Goal: Register for event/course

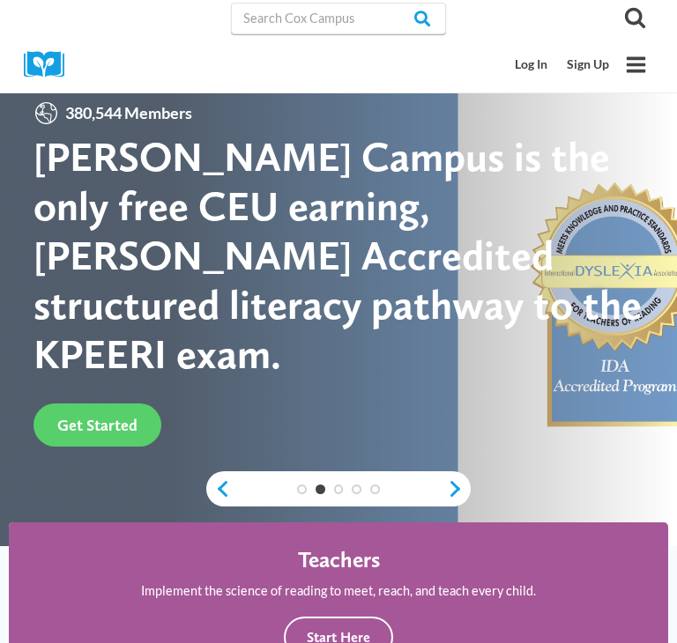
scroll to position [5, 0]
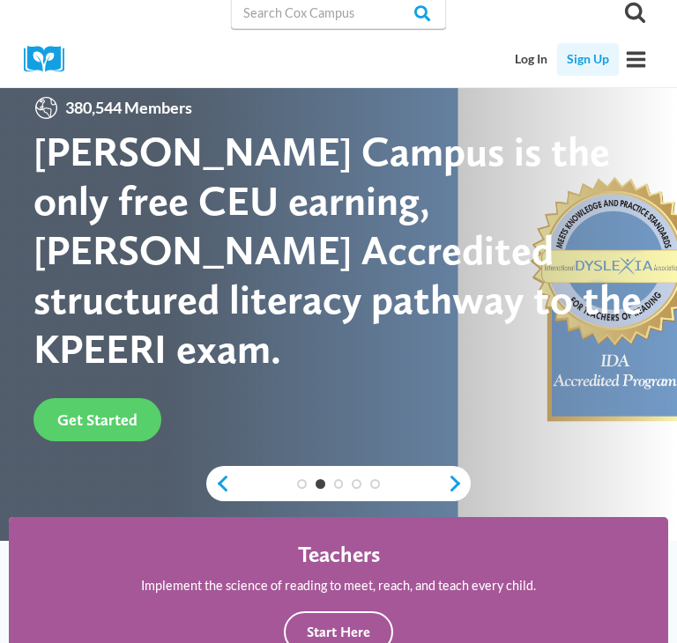
click at [588, 57] on link "Sign Up" at bounding box center [588, 59] width 62 height 33
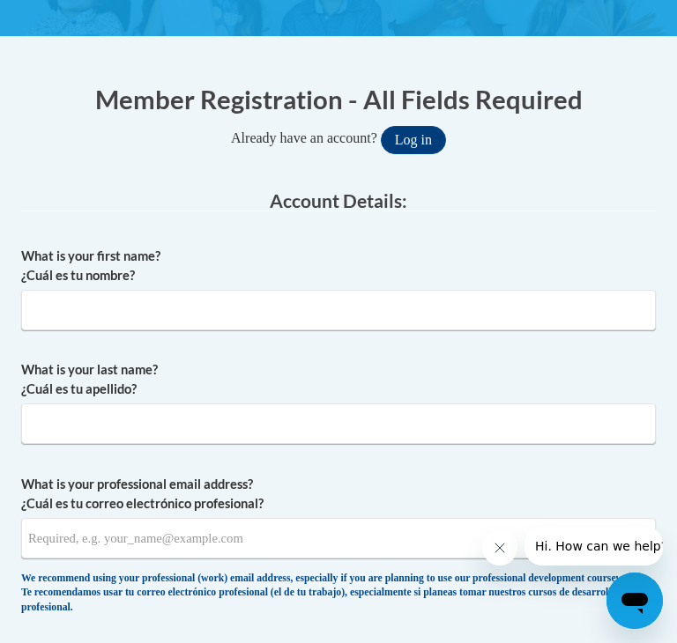
scroll to position [356, 0]
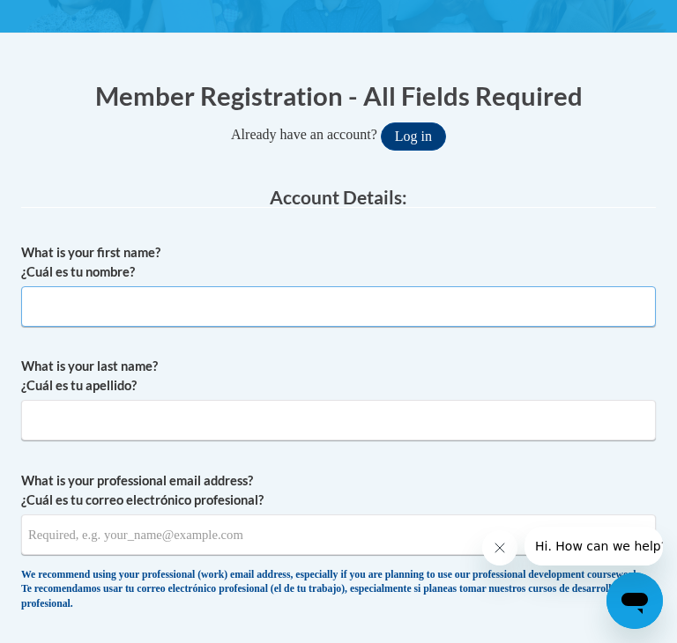
click at [238, 308] on input "What is your first name? ¿Cuál es tu nombre?" at bounding box center [338, 306] width 634 height 41
type input "SaraMae"
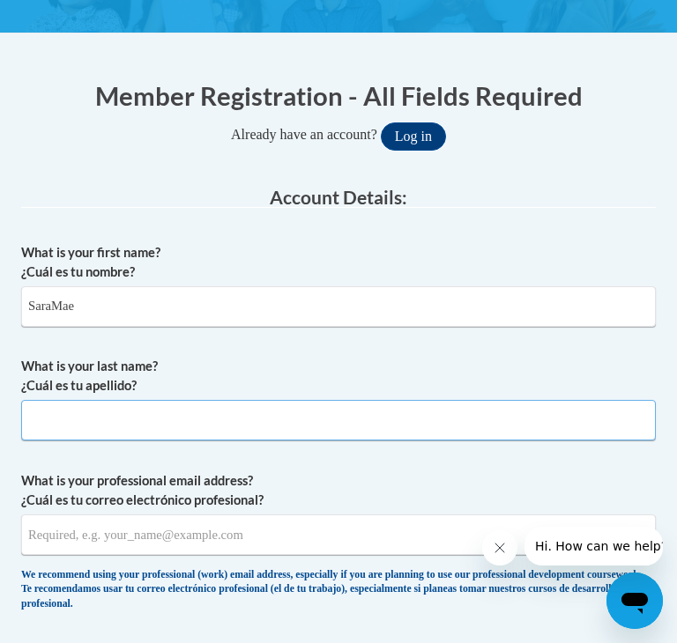
click at [134, 412] on input "What is your last name? ¿Cuál es tu apellido?" at bounding box center [338, 420] width 634 height 41
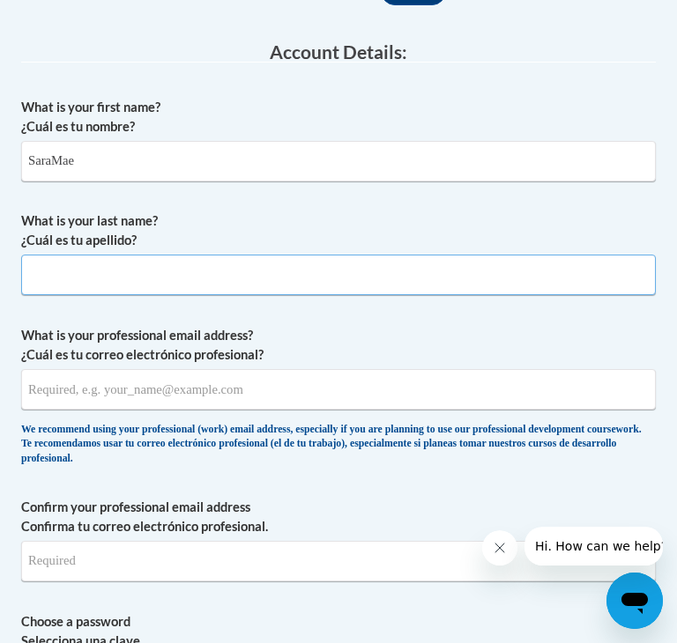
scroll to position [501, 0]
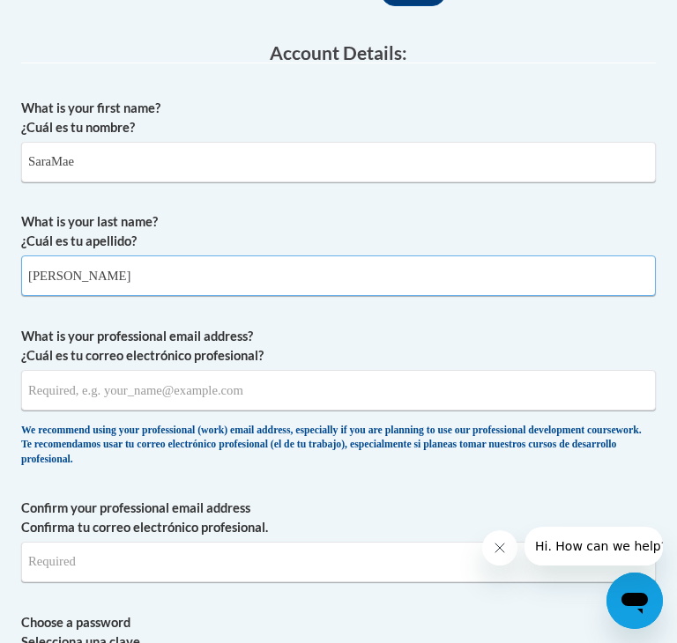
type input "Ponce"
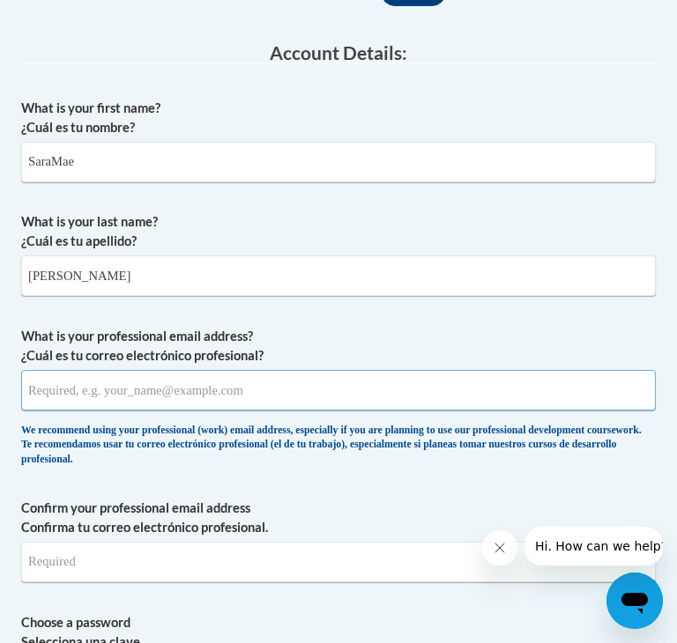
click at [156, 387] on input "What is your professional email address? ¿Cuál es tu correo electrónico profesi…" at bounding box center [338, 390] width 634 height 41
type input "bellaponce0020@gmail.com"
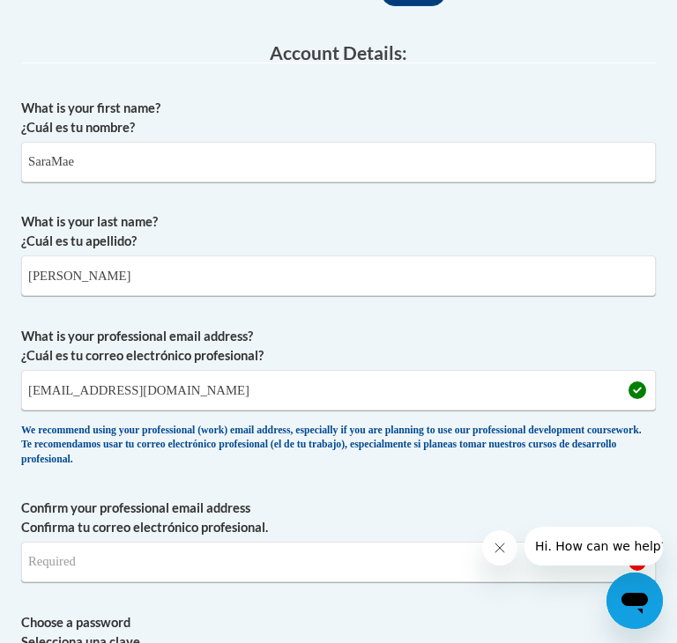
click at [651, 598] on div "Open messaging window" at bounding box center [634, 601] width 53 height 53
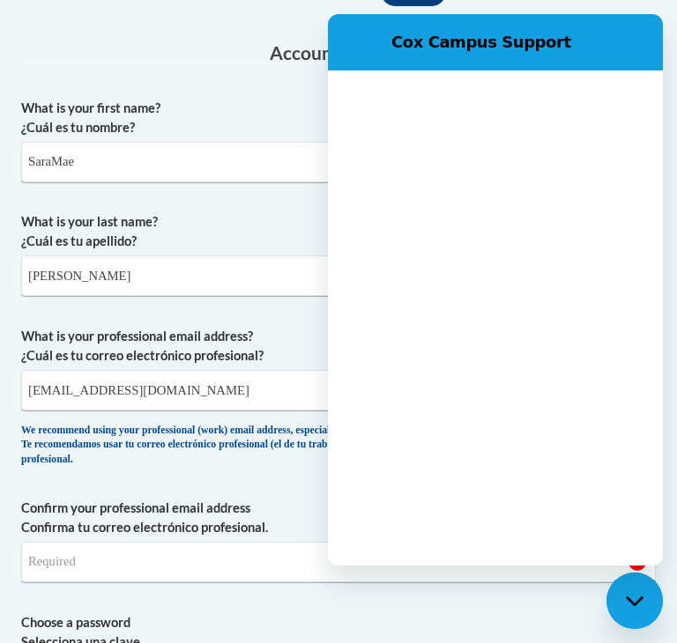
scroll to position [0, 0]
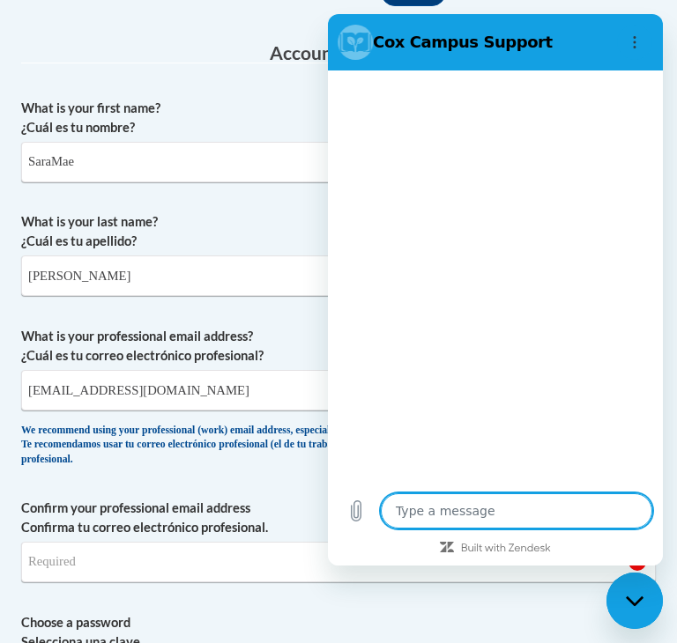
type textarea "x"
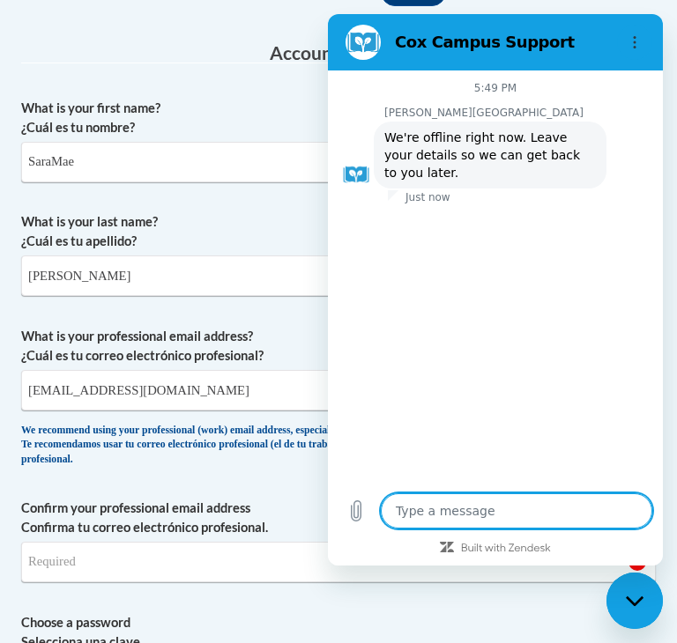
type textarea "h"
type textarea "x"
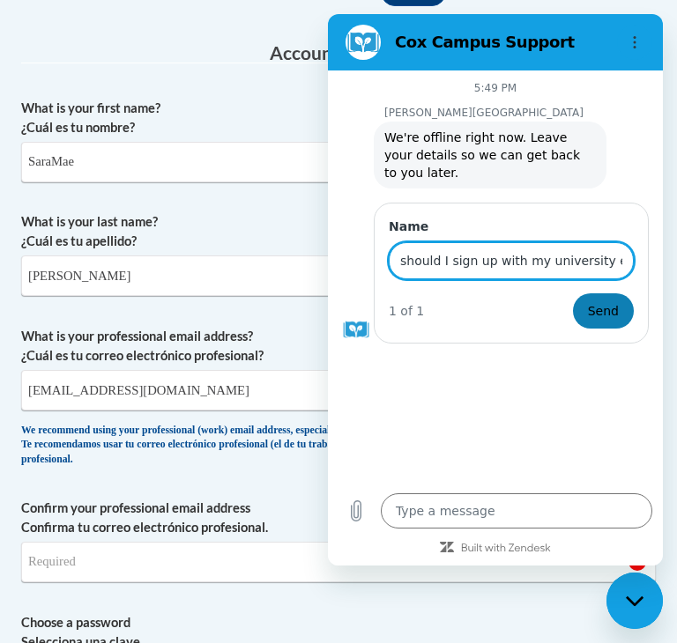
type input "should I sign up with my university email"
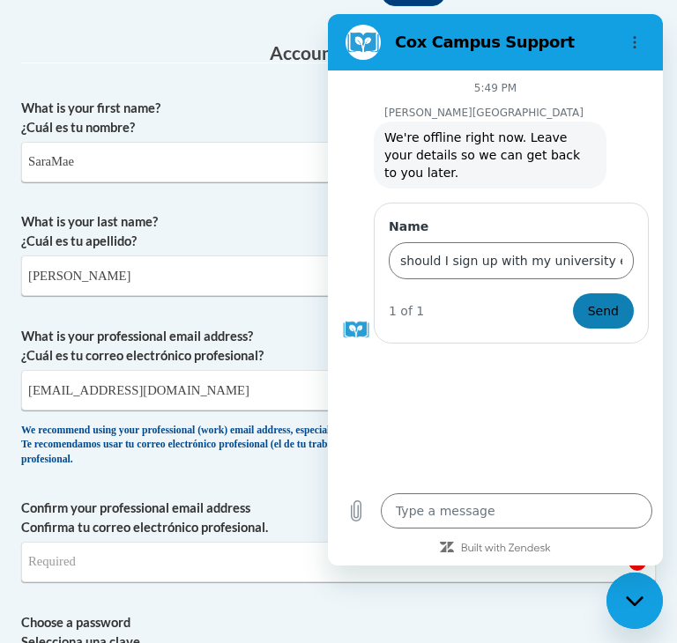
click at [603, 300] on span "Send" at bounding box center [603, 310] width 31 height 21
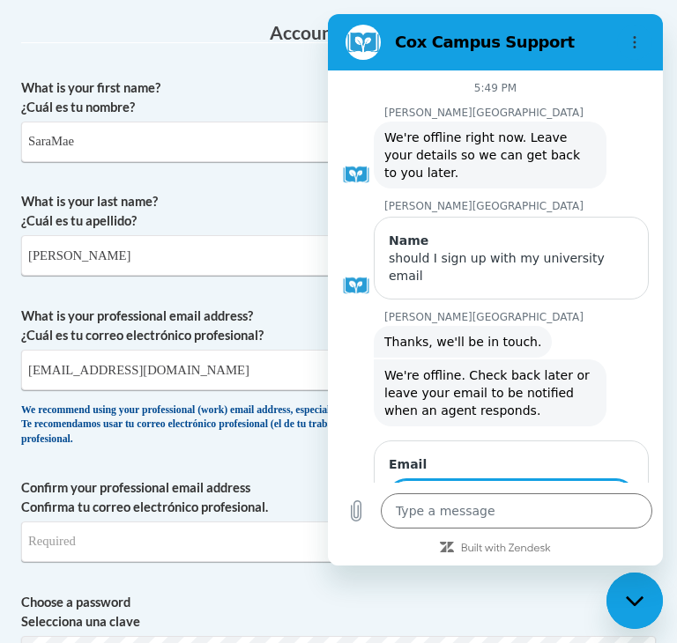
click at [639, 597] on icon "Close messaging window" at bounding box center [635, 601] width 19 height 11
type textarea "x"
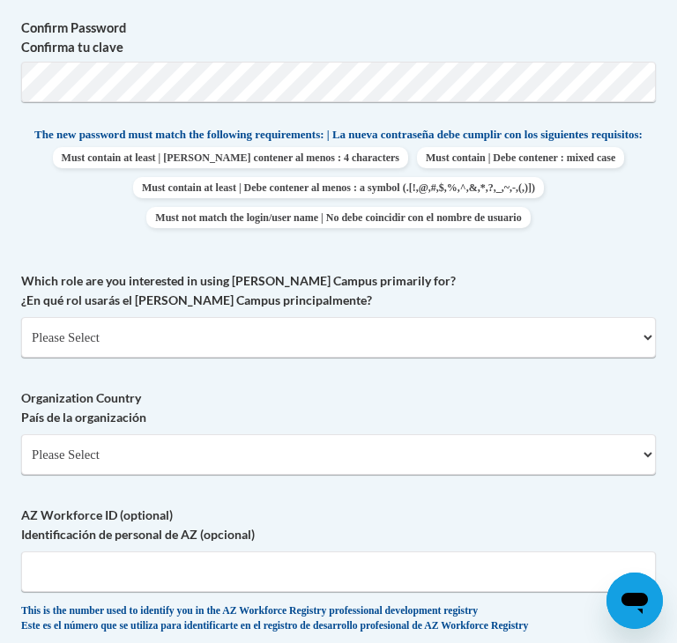
scroll to position [1220, 0]
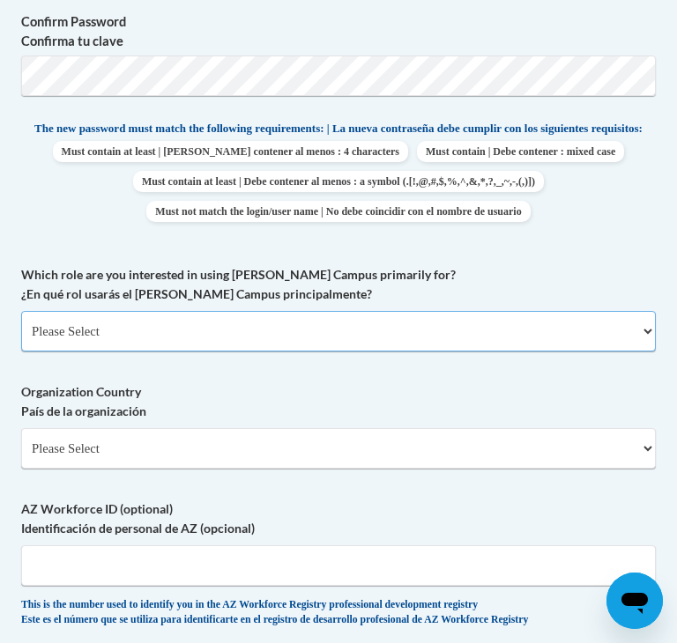
click at [381, 352] on select "Please Select College/University | Colegio/Universidad Community/Nonprofit Part…" at bounding box center [338, 331] width 634 height 41
select select "5a18ea06-2b54-4451-96f2-d152daf9eac5"
click at [21, 339] on select "Please Select College/University | Colegio/Universidad Community/Nonprofit Part…" at bounding box center [338, 331] width 634 height 41
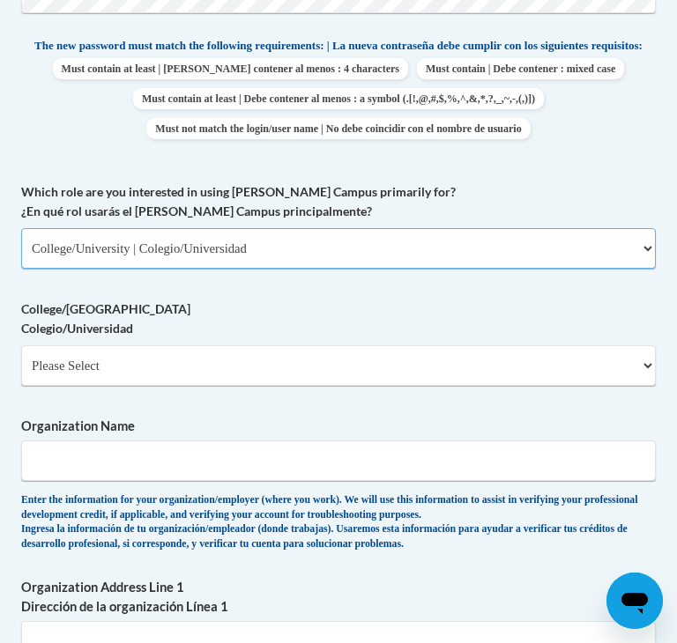
scroll to position [1309, 0]
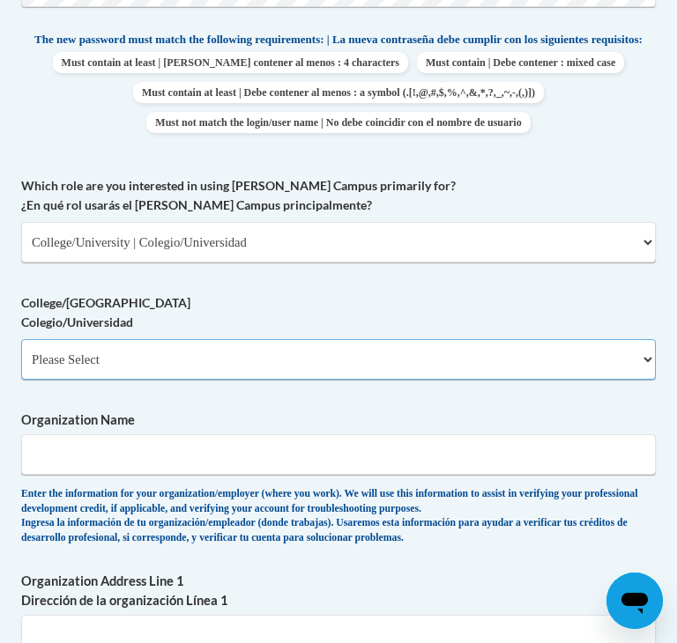
click at [144, 380] on select "Please Select College/University Staff | Empleado universitario College/Univers…" at bounding box center [338, 359] width 634 height 41
click at [81, 380] on select "Please Select College/University Staff | Empleado universitario College/Univers…" at bounding box center [338, 359] width 634 height 41
select select "99b32b07-cffc-426c-8bf6-0cd77760d84b"
click at [21, 367] on select "Please Select College/University Staff | Empleado universitario College/Univers…" at bounding box center [338, 359] width 634 height 41
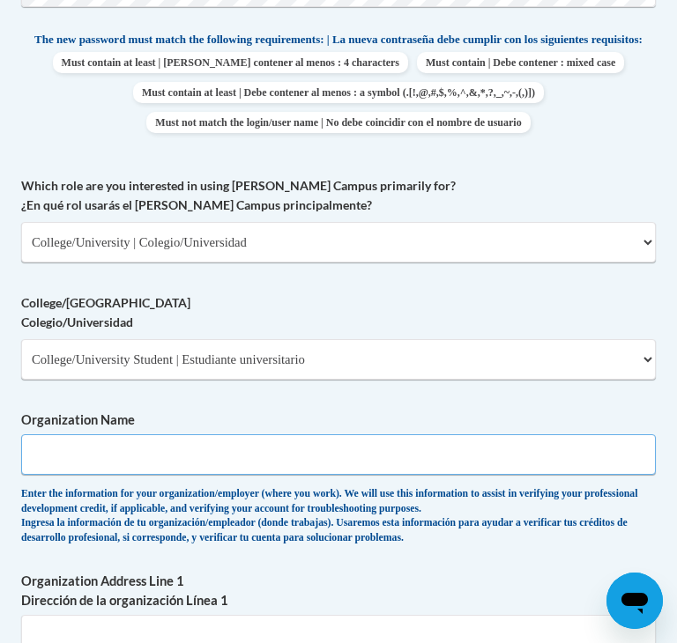
click at [88, 475] on input "Organization Name" at bounding box center [338, 454] width 634 height 41
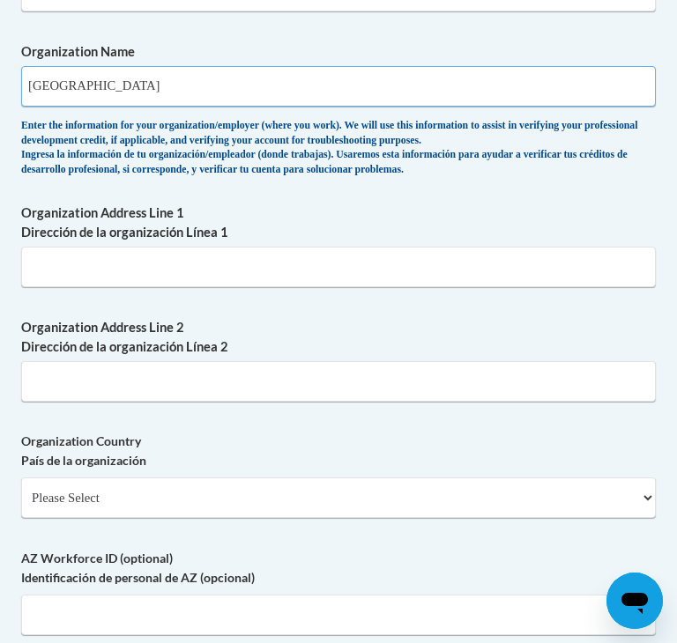
scroll to position [1684, 0]
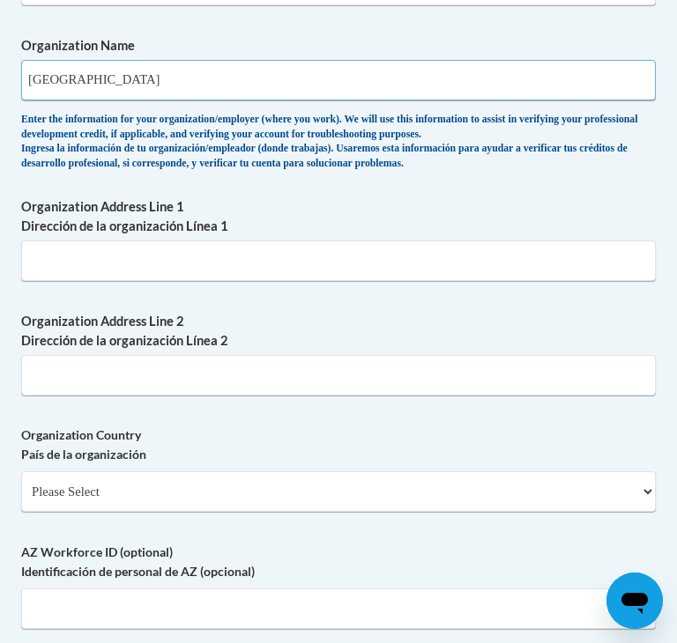
type input "Athens State University"
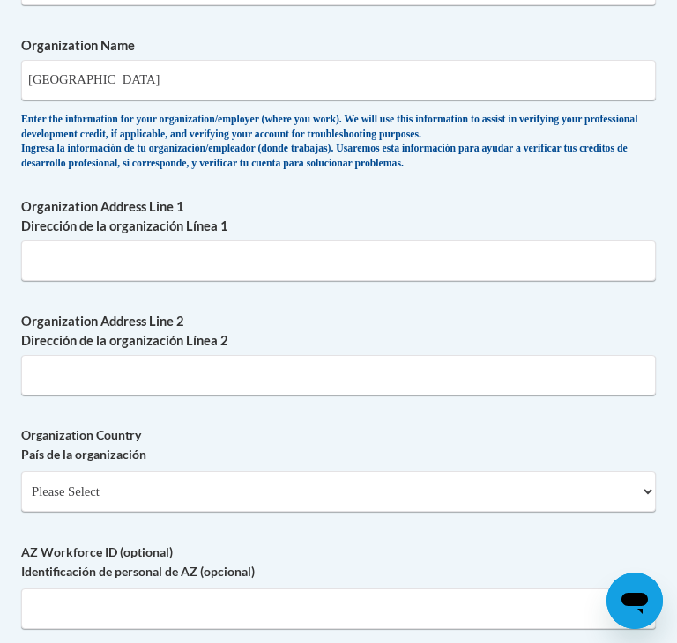
click at [159, 525] on div "Organization Country País de la organización Please Select United States | Esta…" at bounding box center [338, 476] width 634 height 100
click at [155, 525] on div "Organization Country País de la organización Please Select United States | Esta…" at bounding box center [338, 476] width 634 height 100
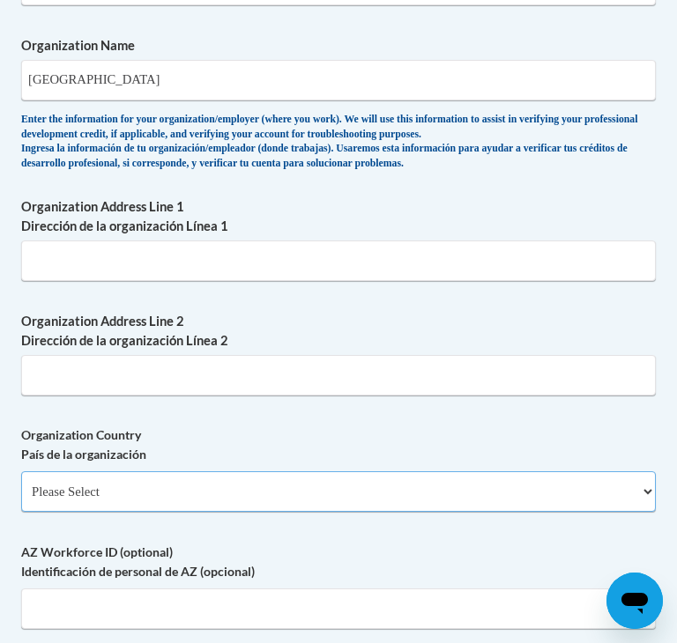
click at [145, 512] on select "Please Select United States | Estados Unidos Outside of the United States | Fue…" at bounding box center [338, 491] width 634 height 41
select select "ad49bcad-a171-4b2e-b99c-48b446064914"
click at [21, 500] on select "Please Select United States | Estados Unidos Outside of the United States | Fue…" at bounding box center [338, 491] width 634 height 41
select select
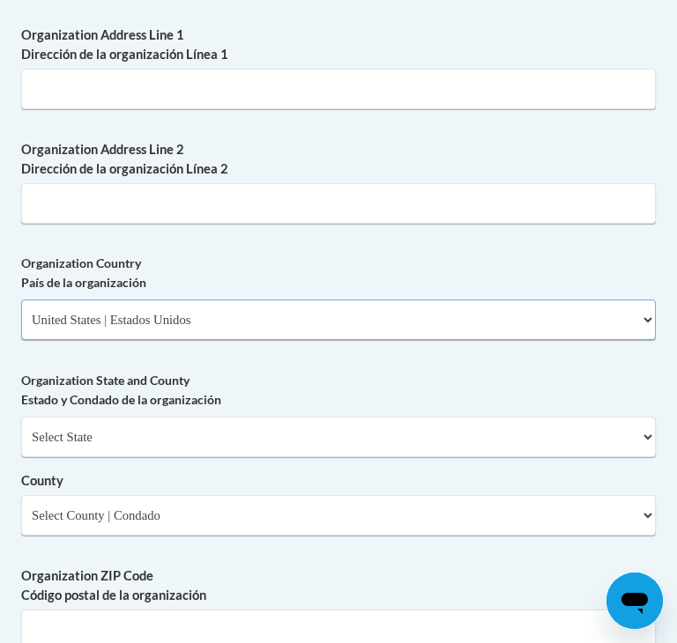
scroll to position [1859, 0]
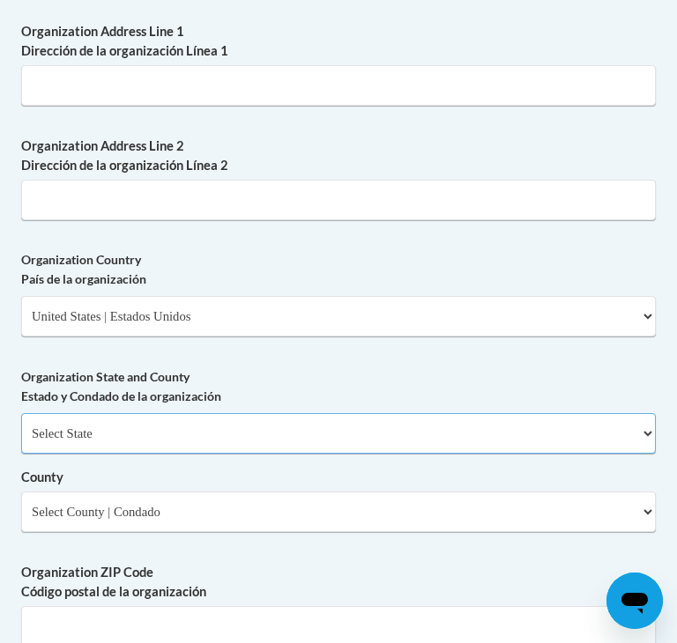
click at [150, 454] on select "Select State Alabama Alaska Arizona Arkansas California Colorado Connecticut De…" at bounding box center [338, 433] width 634 height 41
select select "Alabama"
click at [21, 441] on select "Select State Alabama Alaska Arizona Arkansas California Colorado Connecticut De…" at bounding box center [338, 433] width 634 height 41
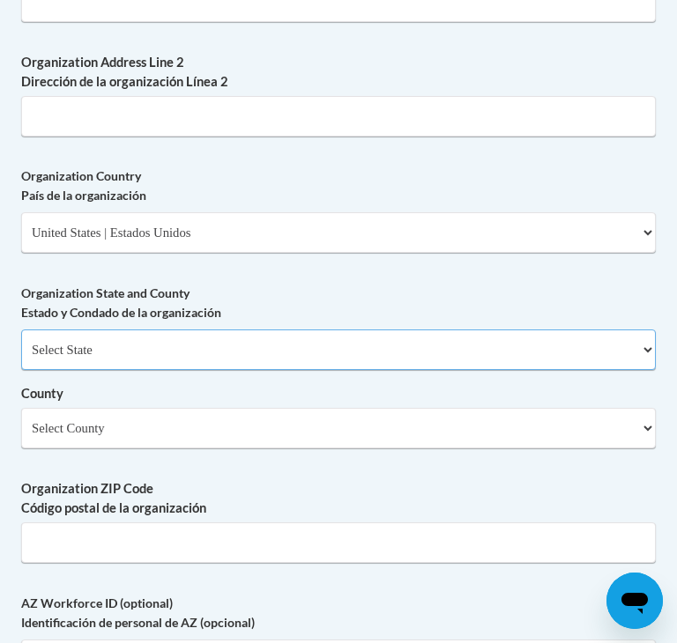
scroll to position [1946, 0]
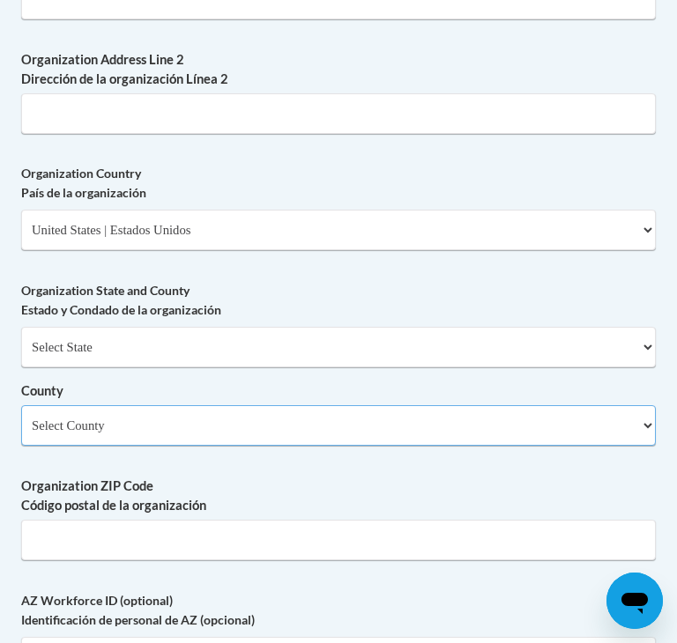
click at [105, 437] on select "Select County Autauga Baldwin Barbour Bibb Blount Bullock Butler Calhoun Chambe…" at bounding box center [338, 425] width 634 height 41
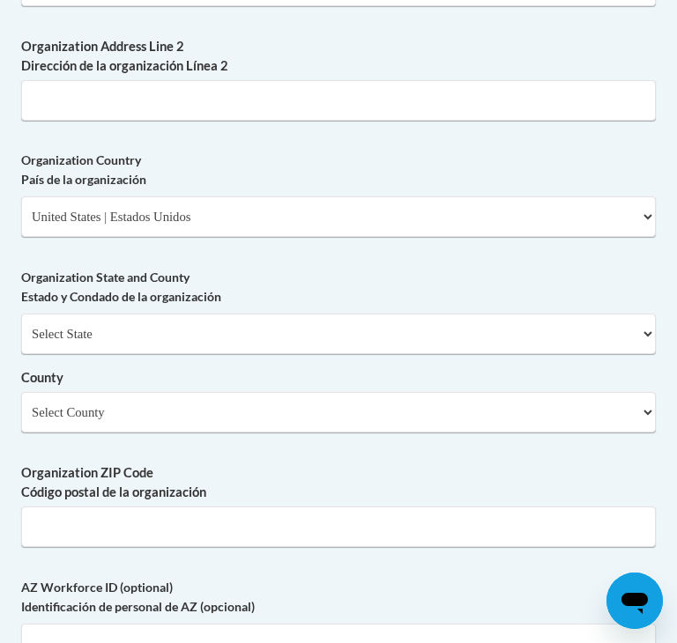
scroll to position [1958, 0]
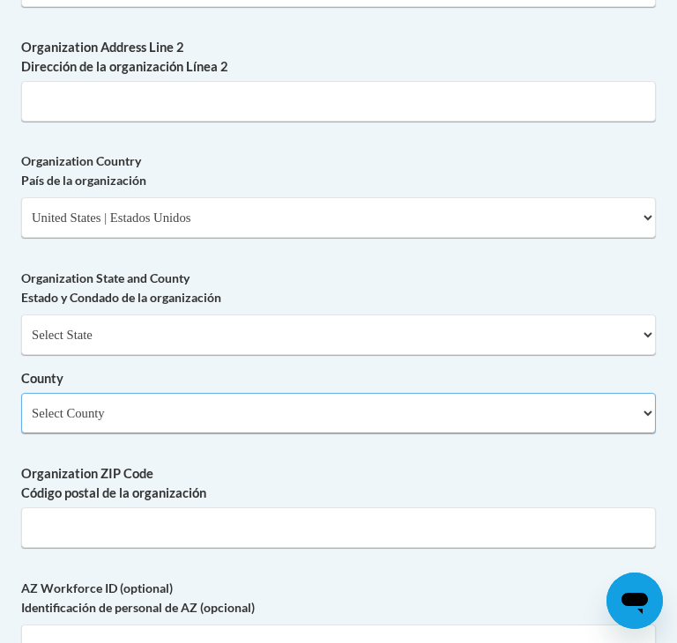
click at [78, 434] on select "Select County Autauga Baldwin Barbour Bibb Blount Bullock Butler Calhoun Chambe…" at bounding box center [338, 413] width 634 height 41
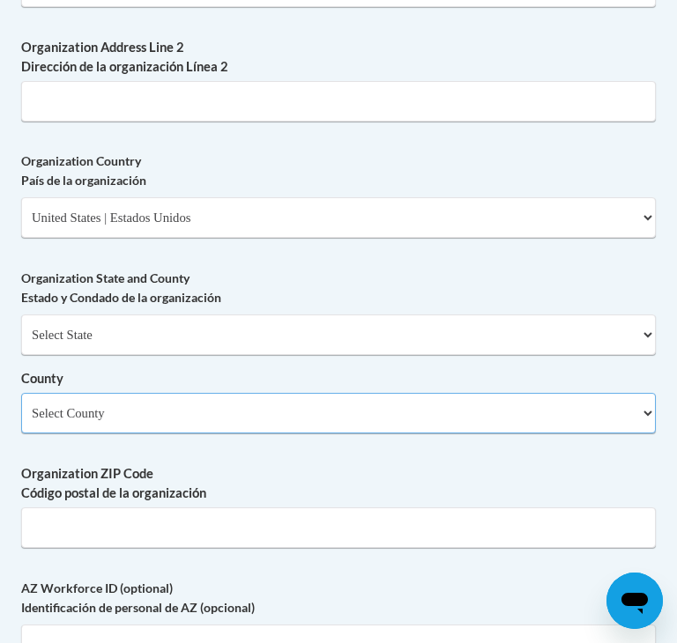
click at [119, 434] on select "Select County Autauga Baldwin Barbour Bibb Blount Bullock Butler Calhoun Chambe…" at bounding box center [338, 413] width 634 height 41
select select "Limestone"
click at [21, 421] on select "Select County Autauga Baldwin Barbour Bibb Blount Bullock Butler Calhoun Chambe…" at bounding box center [338, 413] width 634 height 41
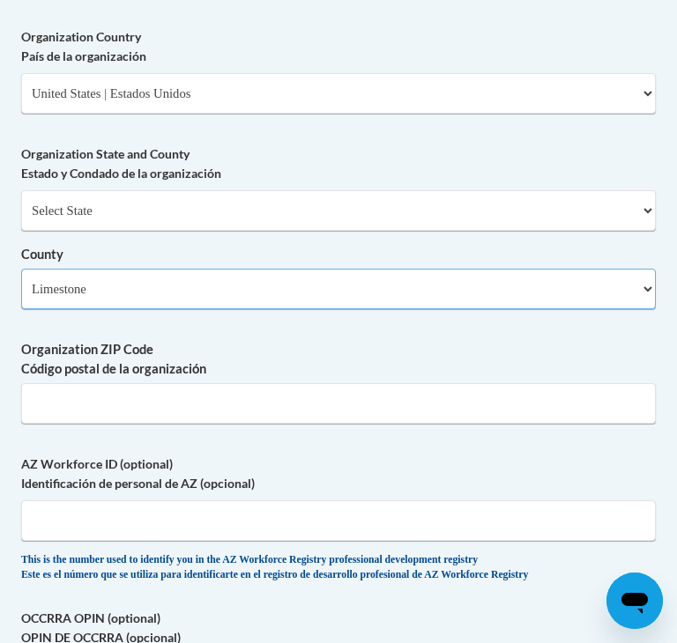
scroll to position [2083, 0]
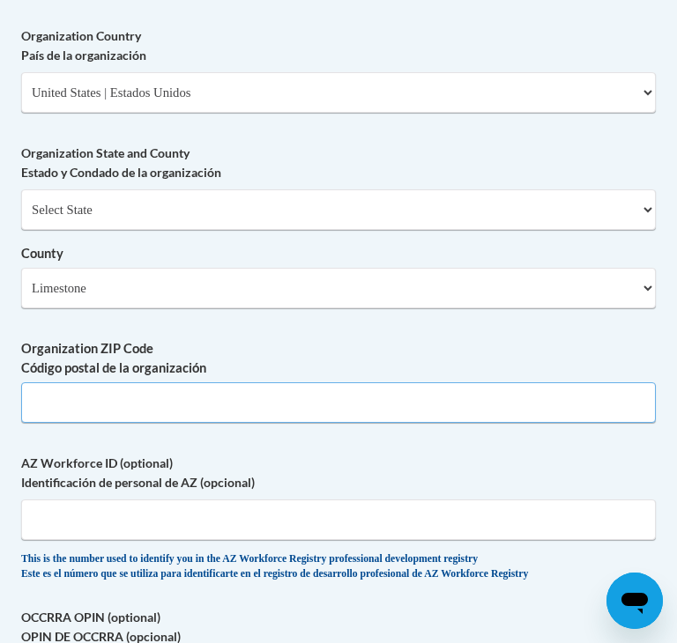
click at [140, 423] on input "Organization ZIP Code Código postal de la organización" at bounding box center [338, 402] width 634 height 41
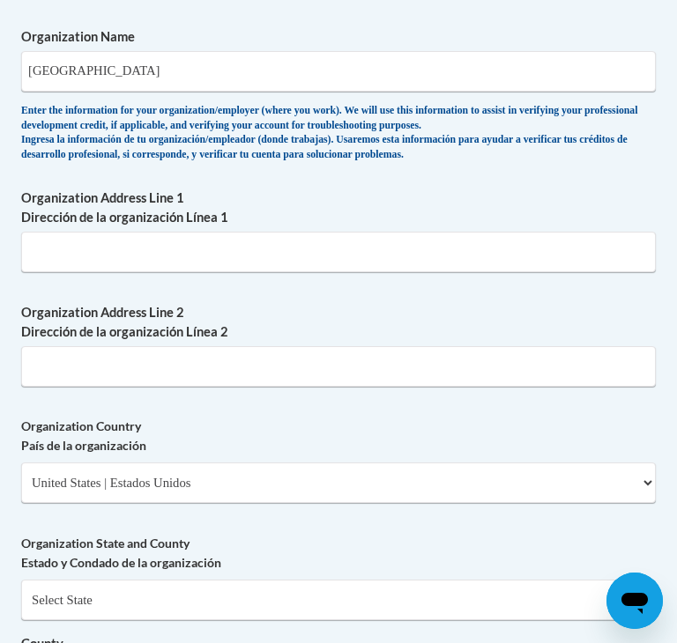
scroll to position [1692, 0]
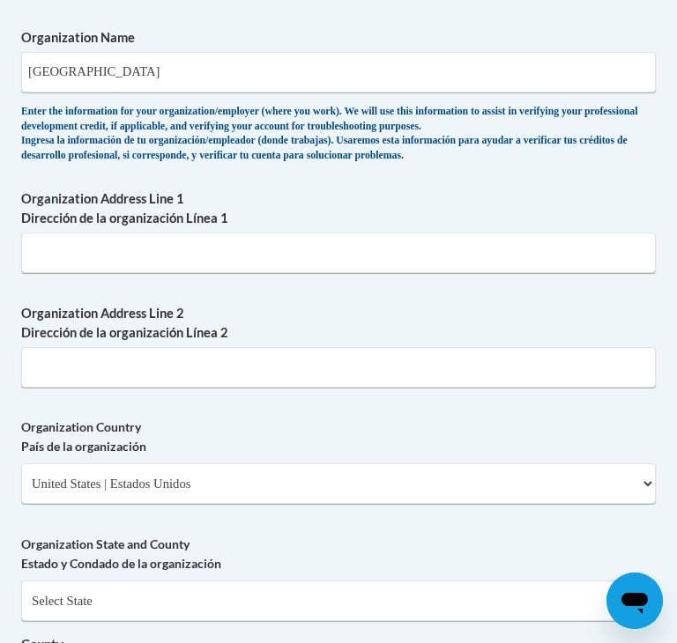
type input "35611"
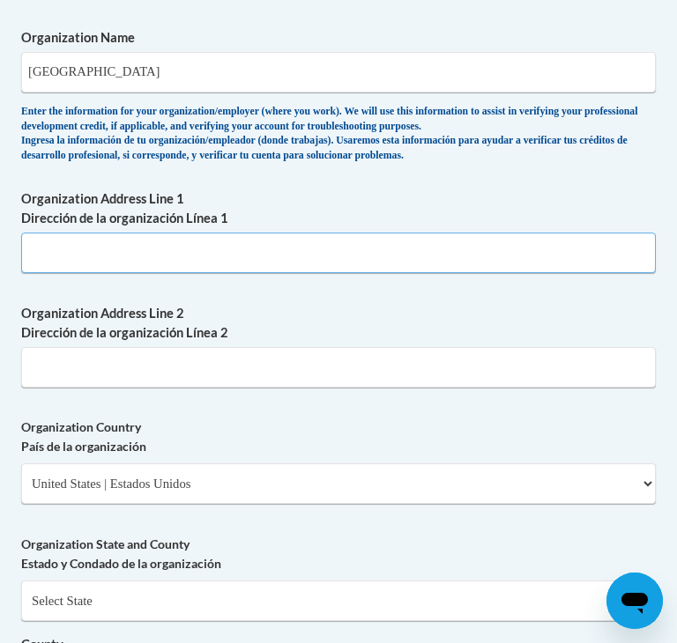
click at [133, 273] on input "Organization Address Line 1 Dirección de la organización Línea 1" at bounding box center [338, 253] width 634 height 41
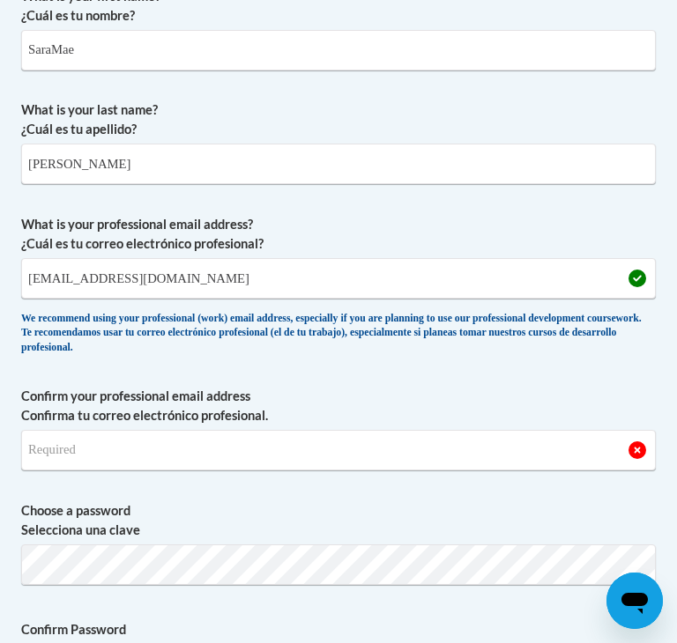
scroll to position [624, 0]
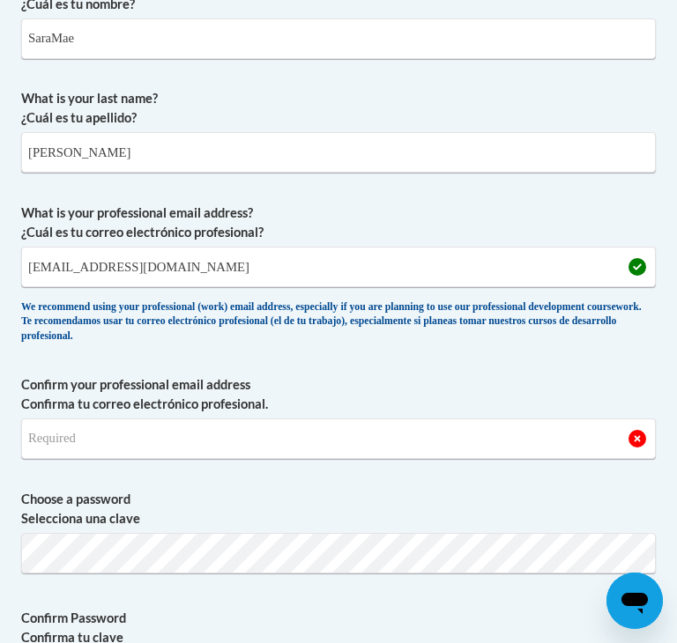
type input "300 N Beaty St"
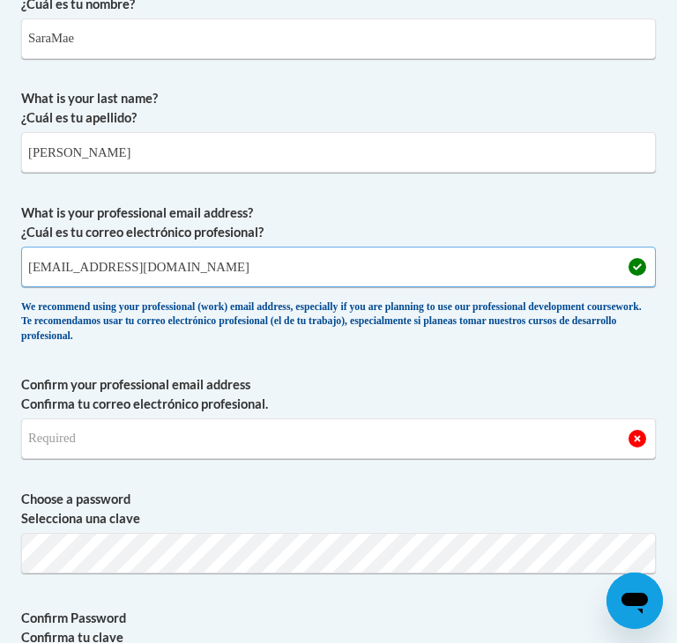
click at [204, 275] on input "bellaponce0020@gmail.com" at bounding box center [338, 267] width 634 height 41
type input "b"
type input "sponce@my.athens.edu"
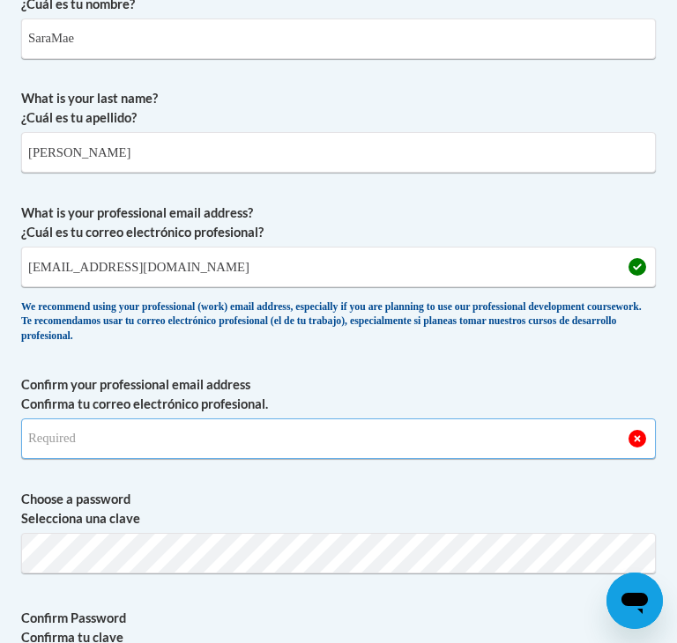
click at [46, 459] on input "Confirm your professional email address Confirma tu correo electrónico profesio…" at bounding box center [338, 439] width 634 height 41
type input "sponce@my.athens.edu"
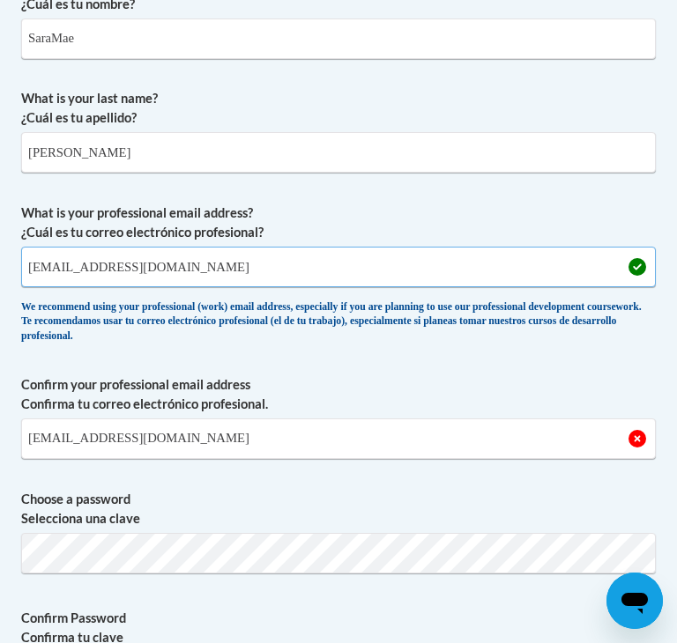
click at [200, 257] on input "sponce@my.athens.edu" at bounding box center [338, 267] width 634 height 41
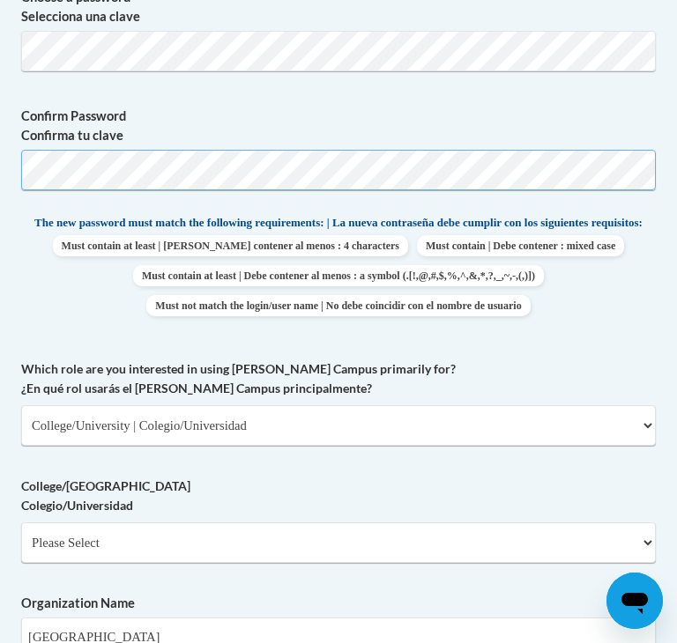
scroll to position [1132, 0]
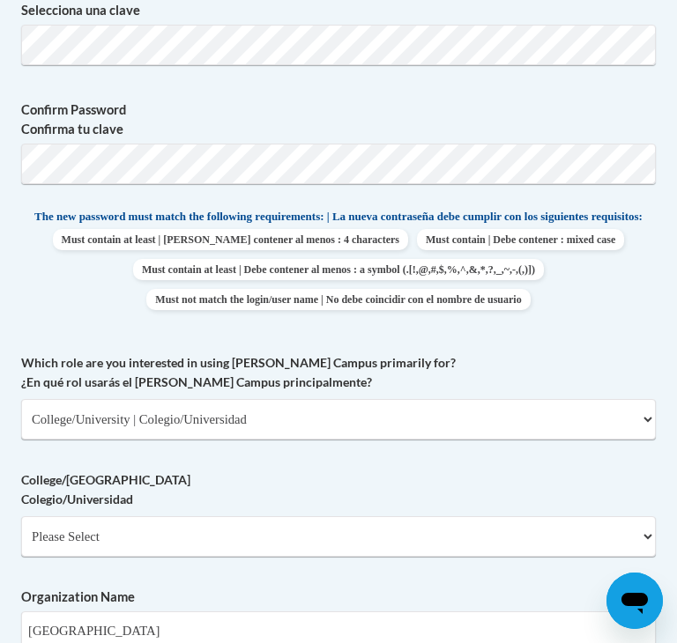
click at [73, 358] on div "What is your first name? ¿Cuál es tu nombre? SaraMae What is your last name? ¿C…" at bounding box center [338, 581] width 634 height 2247
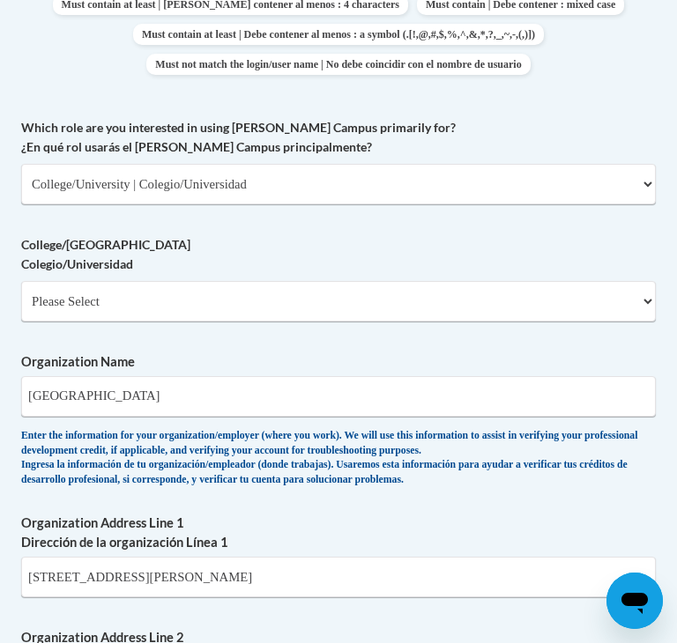
scroll to position [1375, 0]
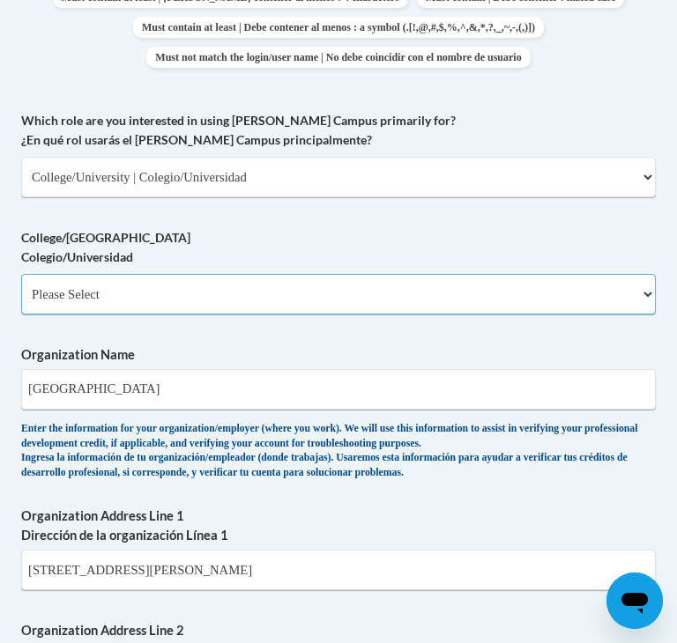
click at [92, 315] on select "Please Select College/University Staff | Empleado universitario College/Univers…" at bounding box center [338, 294] width 634 height 41
select select "99b32b07-cffc-426c-8bf6-0cd77760d84b"
click at [21, 302] on select "Please Select College/University Staff | Empleado universitario College/Univers…" at bounding box center [338, 294] width 634 height 41
select select "null"
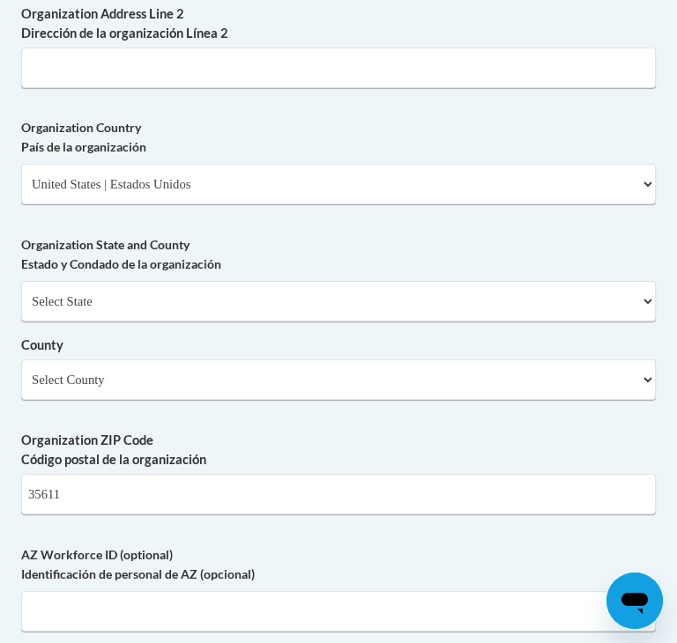
scroll to position [2009, 0]
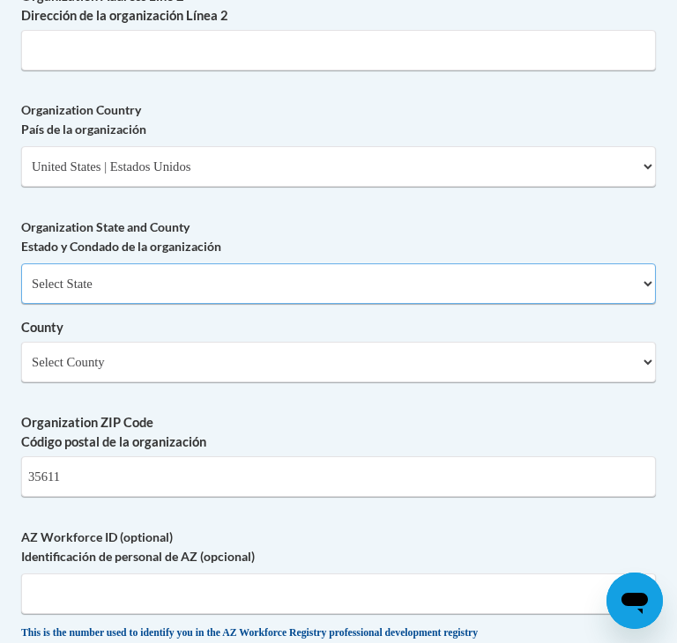
click at [76, 304] on select "Select State Alabama Alaska Arizona Arkansas California Colorado Connecticut De…" at bounding box center [338, 283] width 634 height 41
select select "Alabama"
click at [21, 291] on select "Select State Alabama Alaska Arizona Arkansas California Colorado Connecticut De…" at bounding box center [338, 283] width 634 height 41
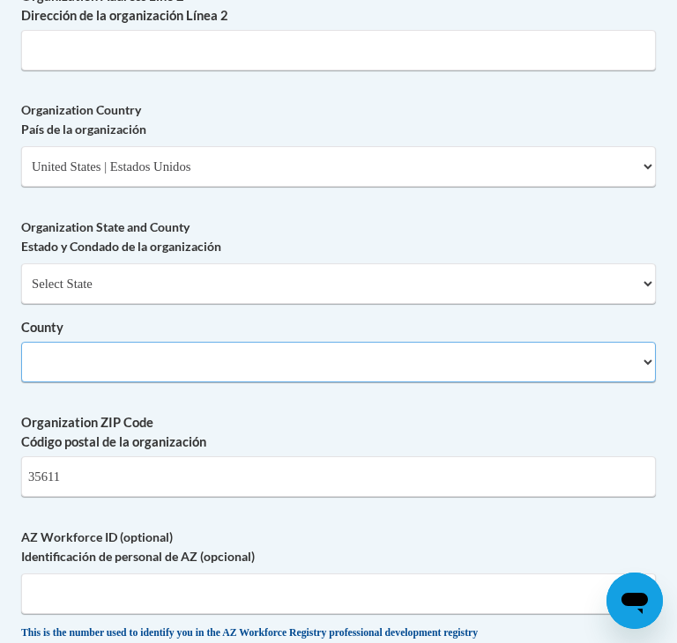
click at [73, 382] on select "County" at bounding box center [338, 362] width 634 height 41
click at [21, 369] on select "Select County Autauga Baldwin Barbour Bibb Blount Bullock Butler Calhoun Chambe…" at bounding box center [338, 362] width 634 height 41
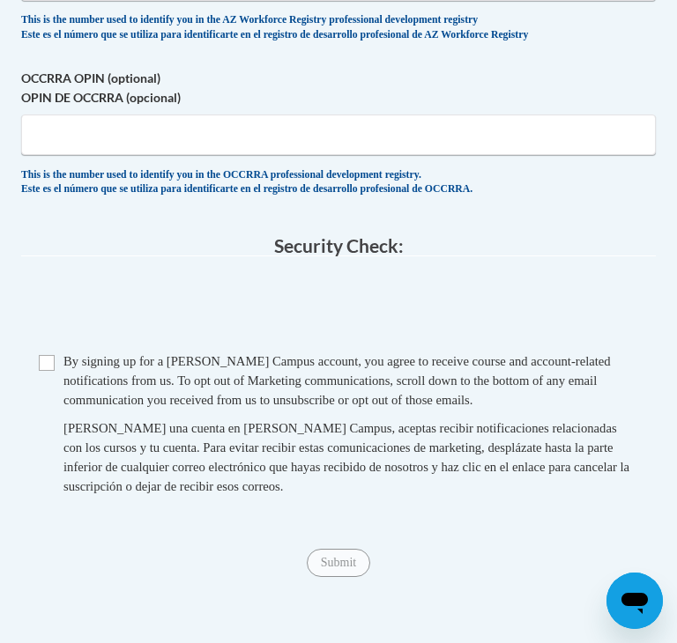
scroll to position [2640, 0]
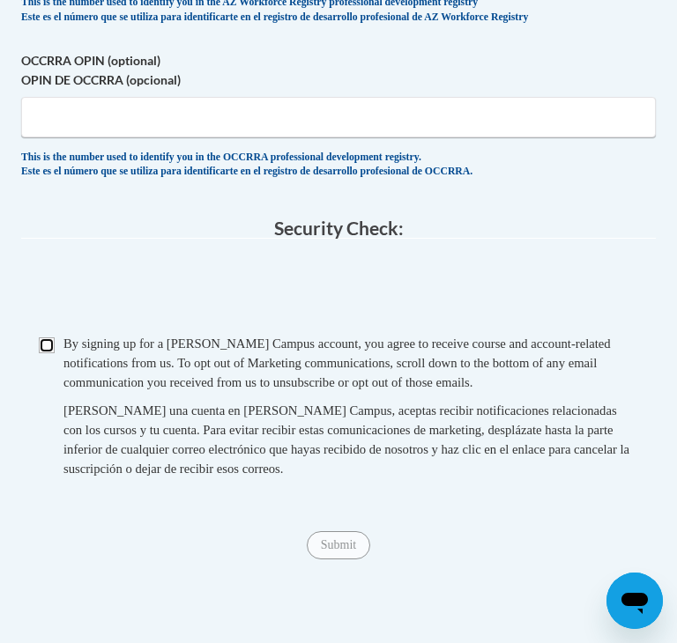
click at [52, 353] on input "Checkbox" at bounding box center [47, 345] width 16 height 16
checkbox input "true"
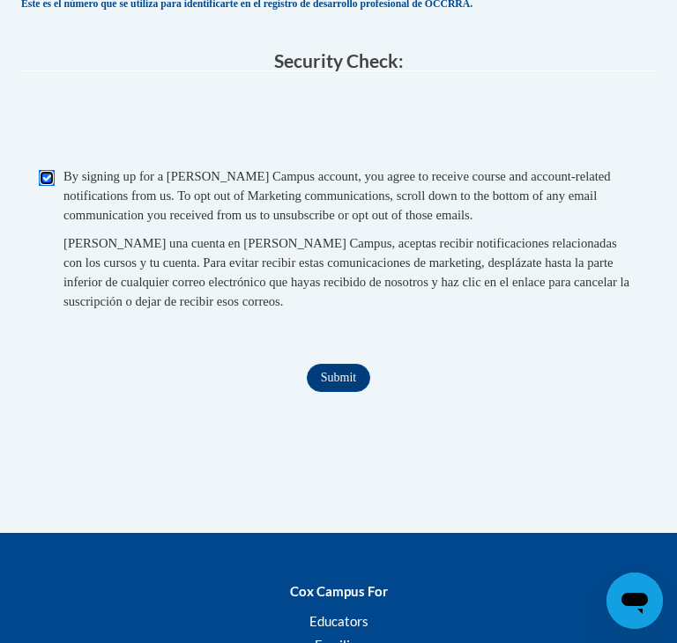
scroll to position [2844, 0]
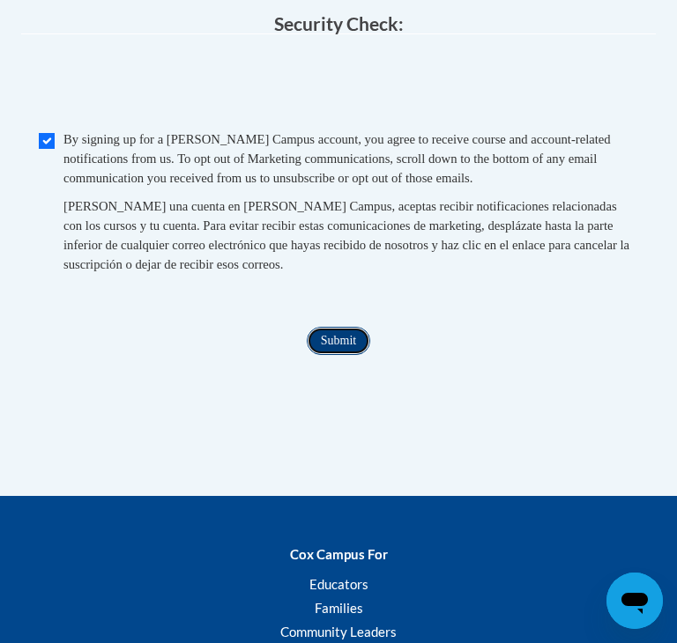
click at [345, 355] on input "Submit" at bounding box center [338, 341] width 63 height 28
type textarea "x"
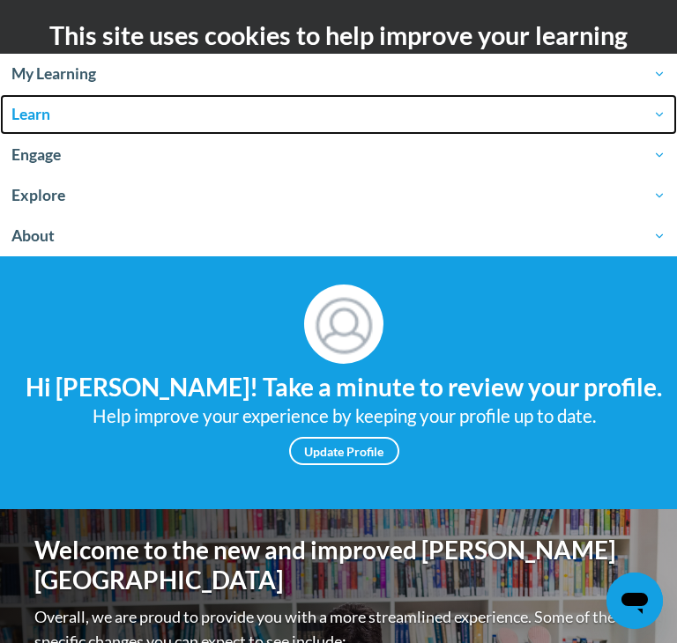
click at [25, 117] on span "Learn" at bounding box center [338, 114] width 654 height 21
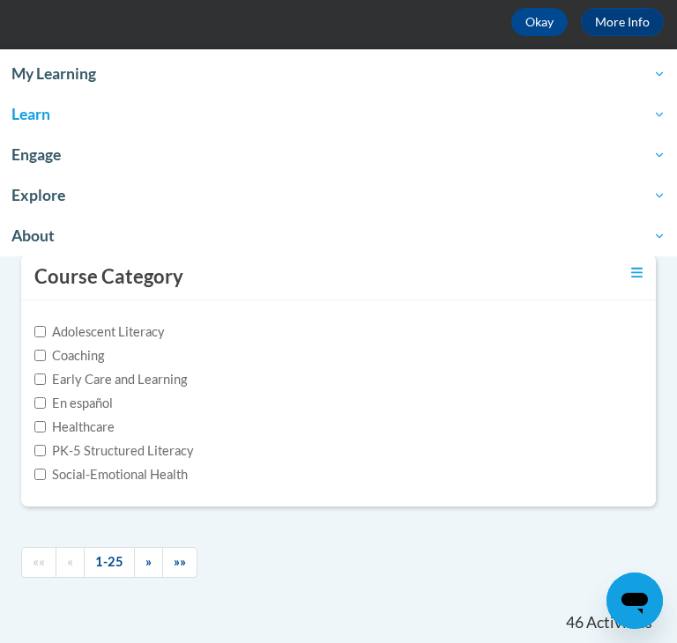
scroll to position [137, 0]
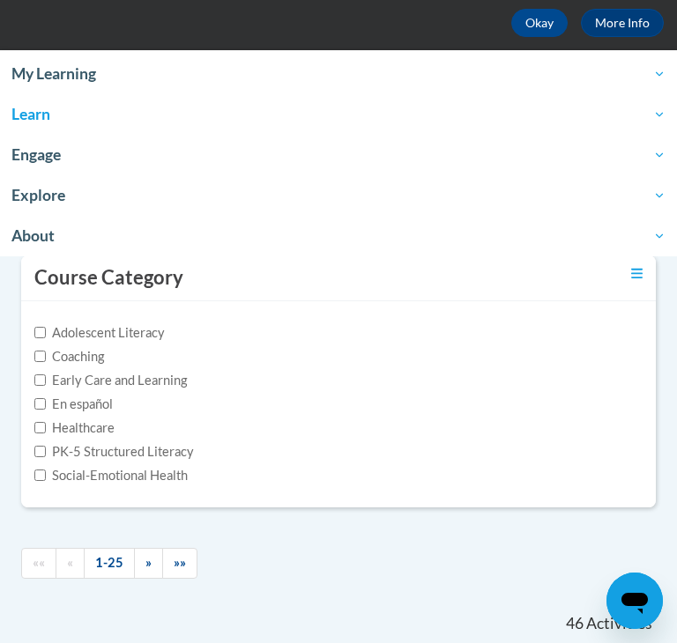
click at [82, 449] on label "PK-5 Structured Literacy" at bounding box center [113, 451] width 159 height 19
click at [46, 449] on input "PK-5 Structured Literacy" at bounding box center [39, 451] width 11 height 11
checkbox input "true"
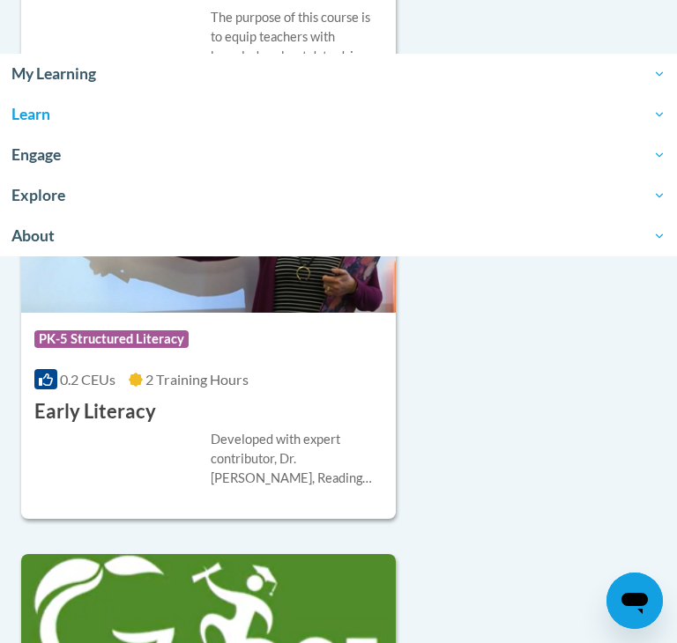
scroll to position [1465, 0]
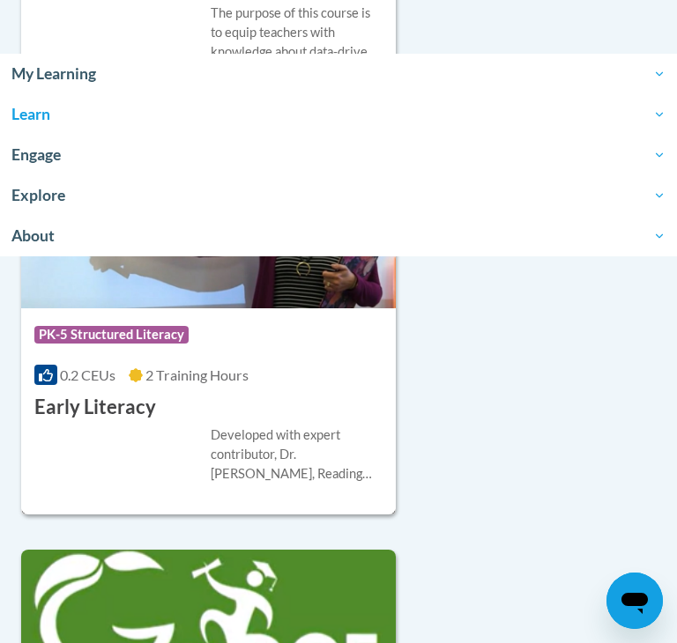
click at [123, 413] on h3 "Early Literacy" at bounding box center [95, 407] width 122 height 27
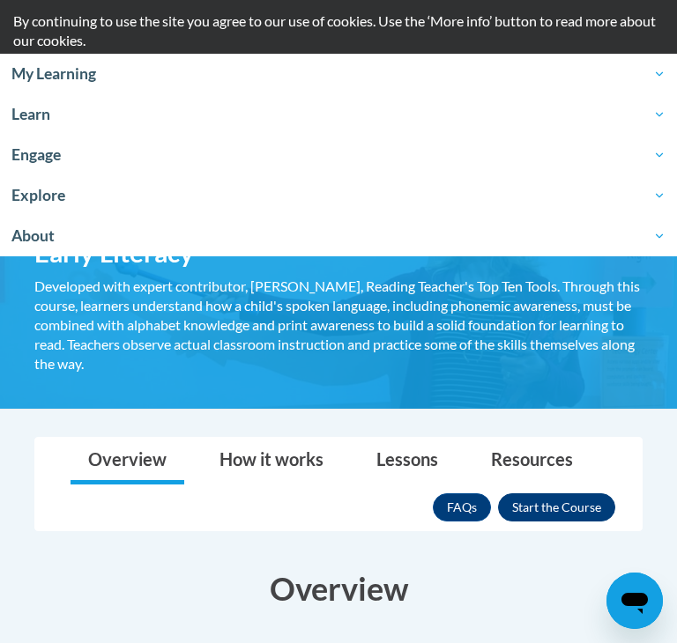
scroll to position [90, 0]
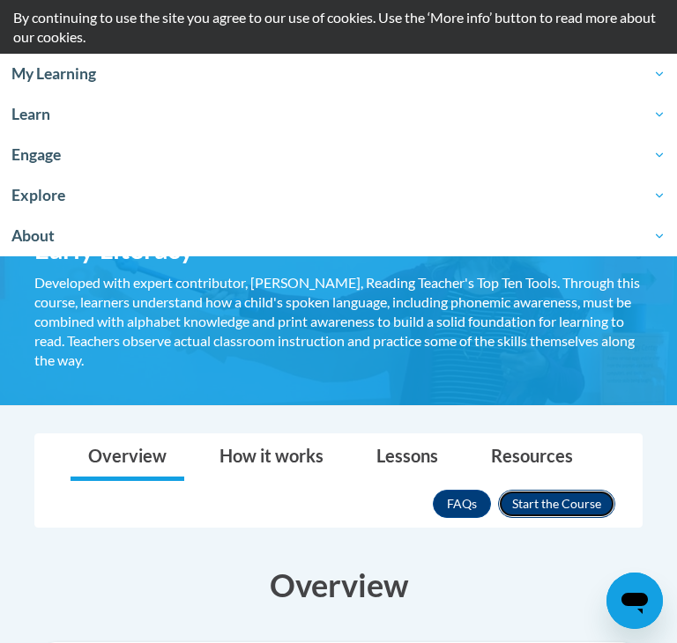
click at [538, 510] on button "Enroll" at bounding box center [556, 504] width 117 height 28
